Goal: Task Accomplishment & Management: Manage account settings

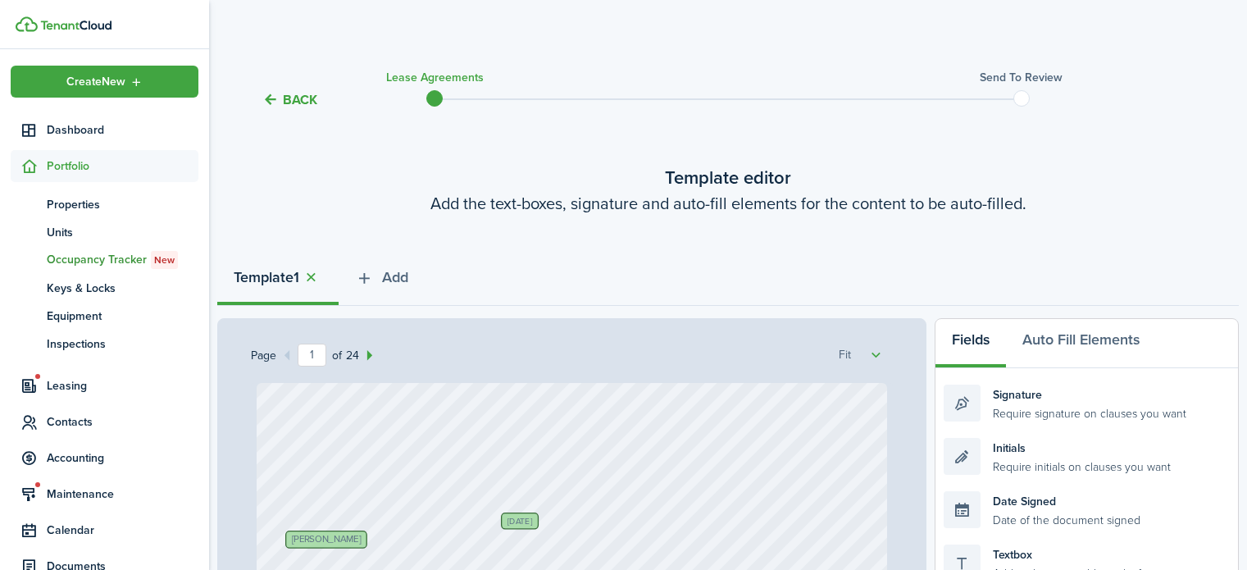
select select "fit"
click at [283, 91] on button "Back" at bounding box center [289, 99] width 55 height 17
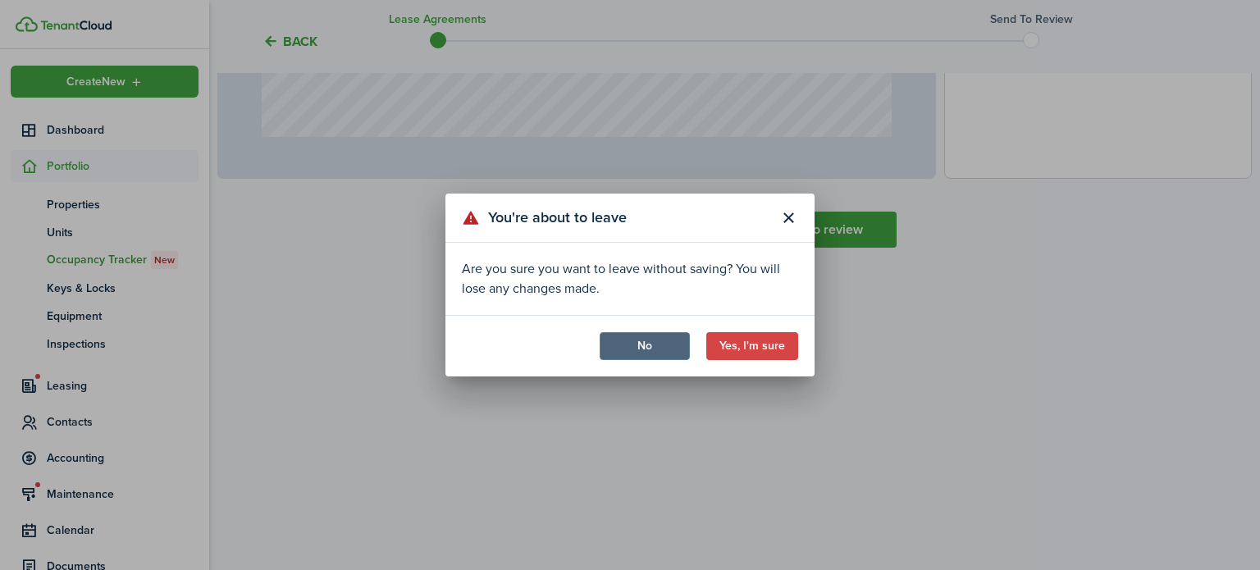
click at [641, 340] on button "No" at bounding box center [645, 346] width 90 height 28
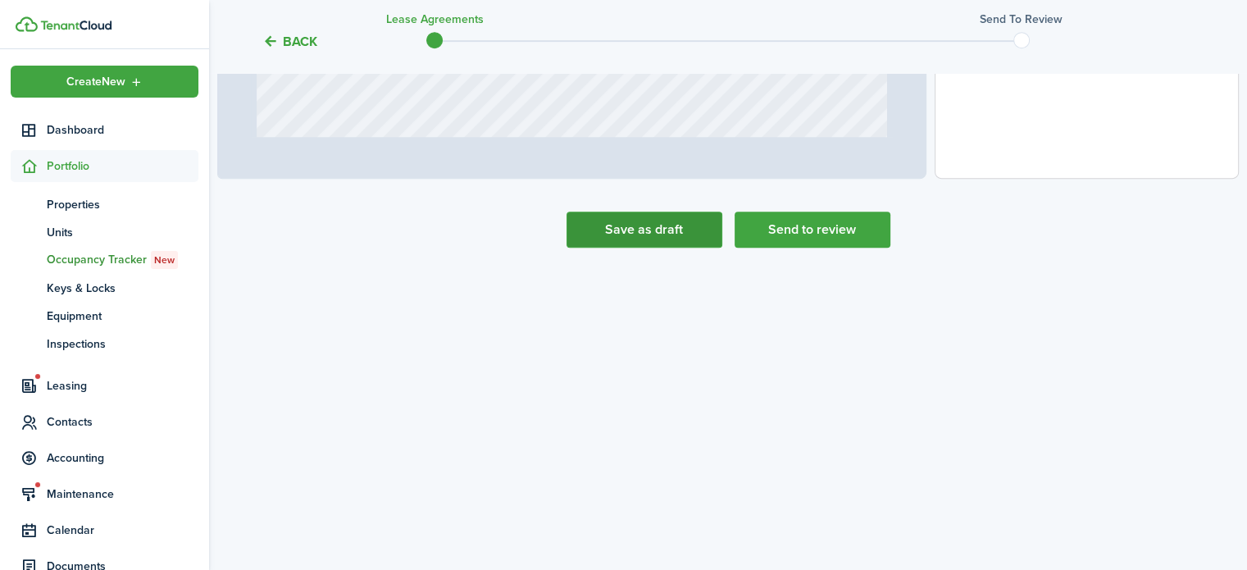
click at [668, 235] on button "Save as draft" at bounding box center [645, 230] width 156 height 36
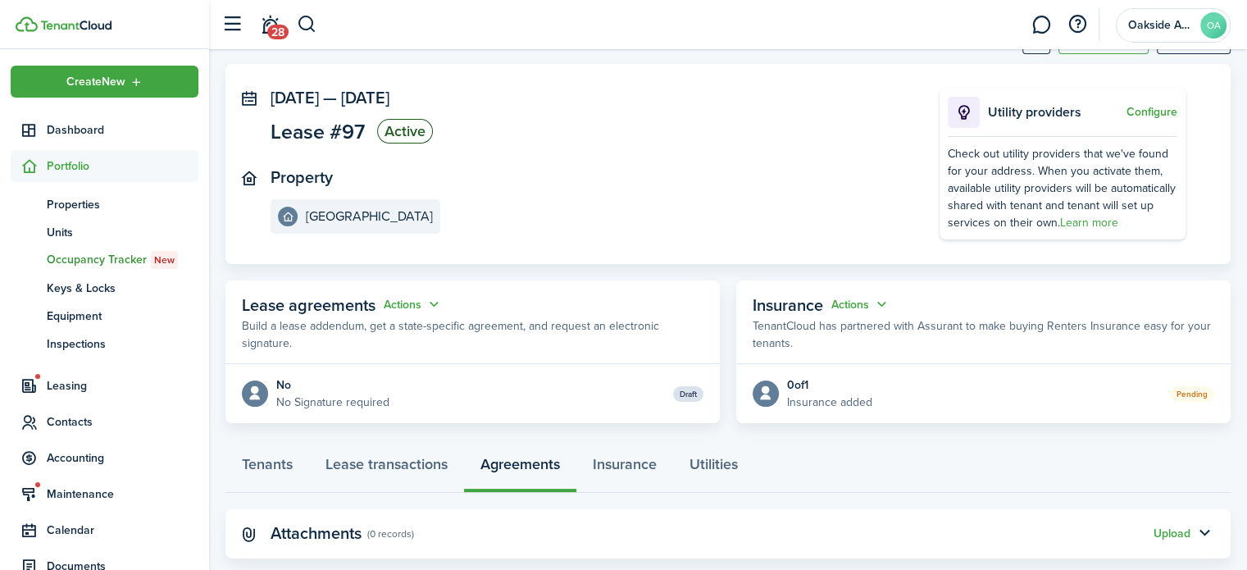
scroll to position [103, 0]
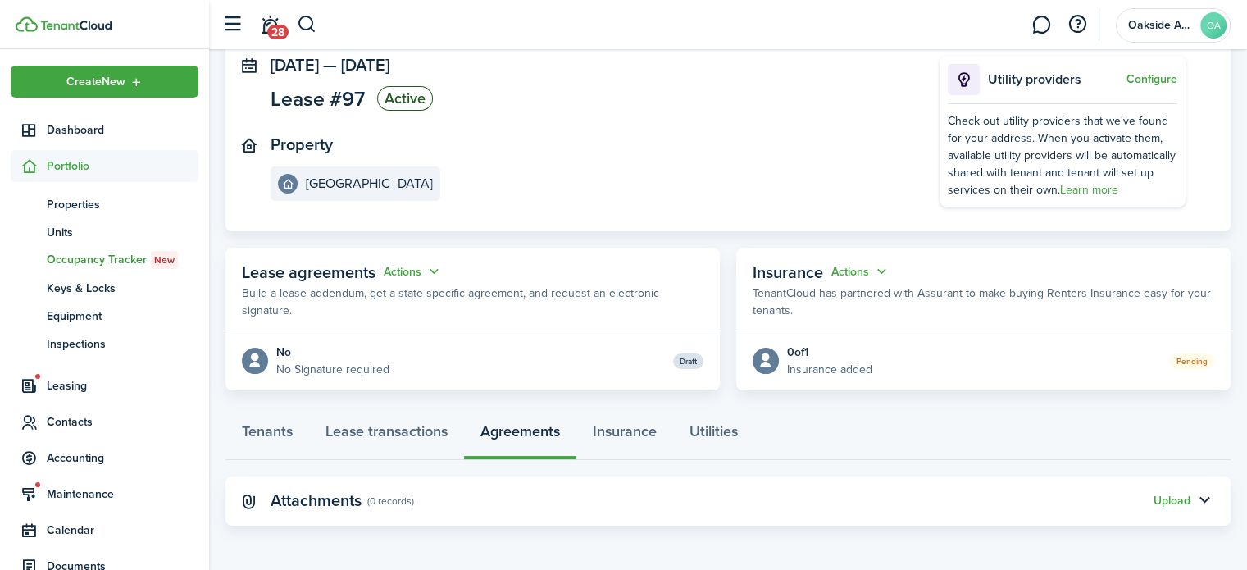
click at [1171, 492] on div "Upload" at bounding box center [1172, 500] width 37 height 17
click at [1169, 508] on panel-main-header "Attachments (0 records) Upload" at bounding box center [728, 500] width 1005 height 49
click at [1169, 499] on button "Upload" at bounding box center [1172, 501] width 37 height 13
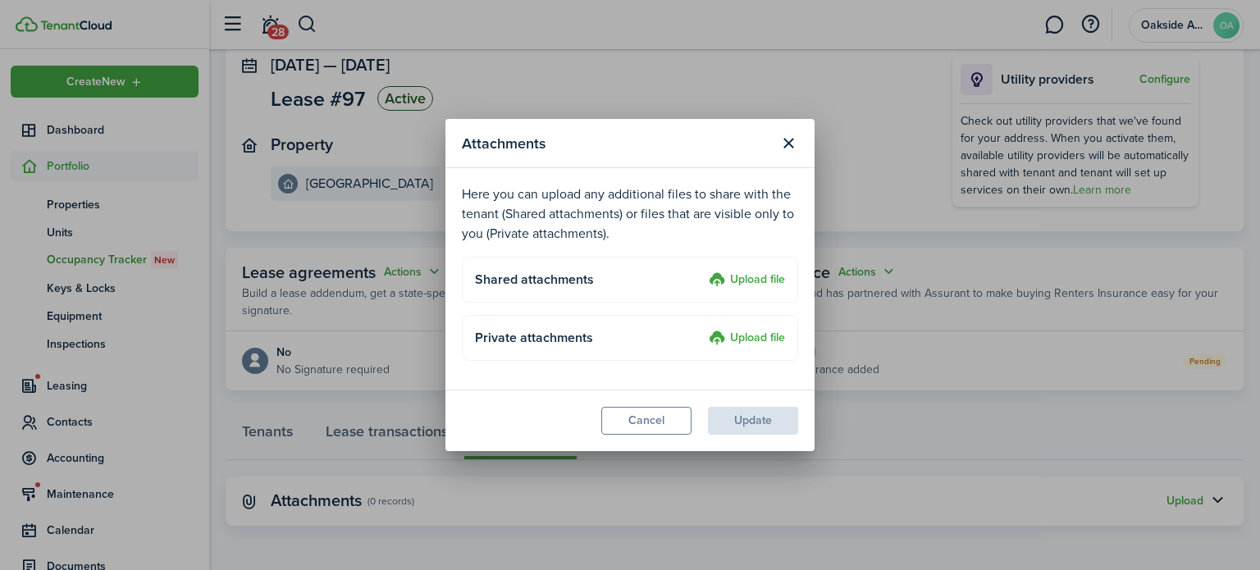
click at [741, 273] on label "Upload file" at bounding box center [747, 281] width 76 height 20
click at [703, 271] on input "Upload file" at bounding box center [703, 271] width 0 height 0
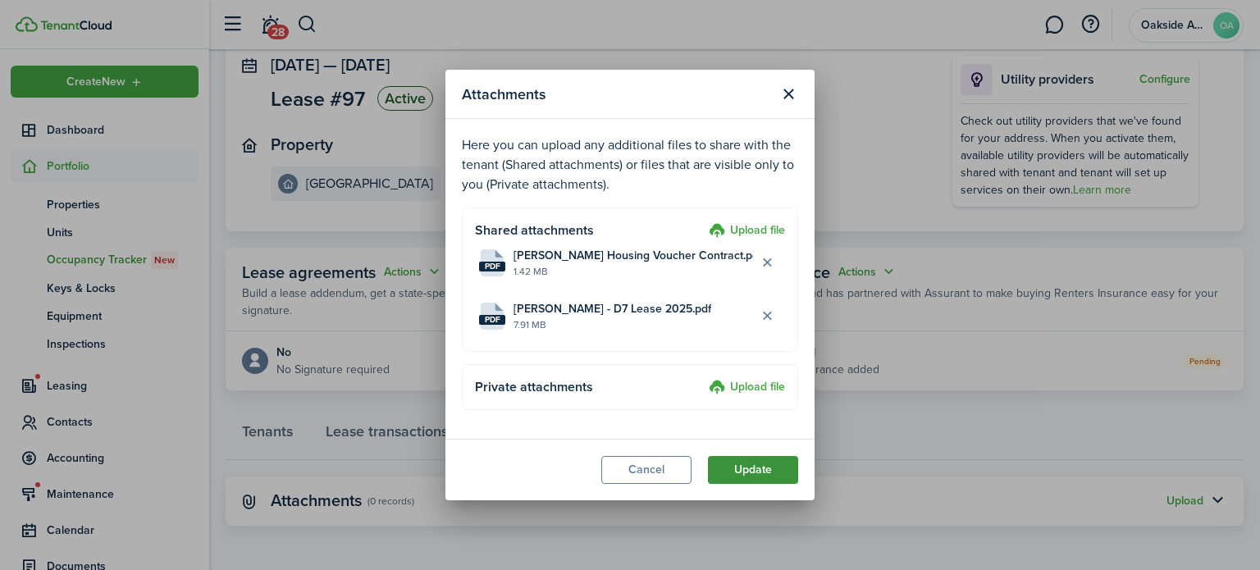
click at [730, 472] on button "Update" at bounding box center [753, 470] width 90 height 28
